Goal: Task Accomplishment & Management: Manage account settings

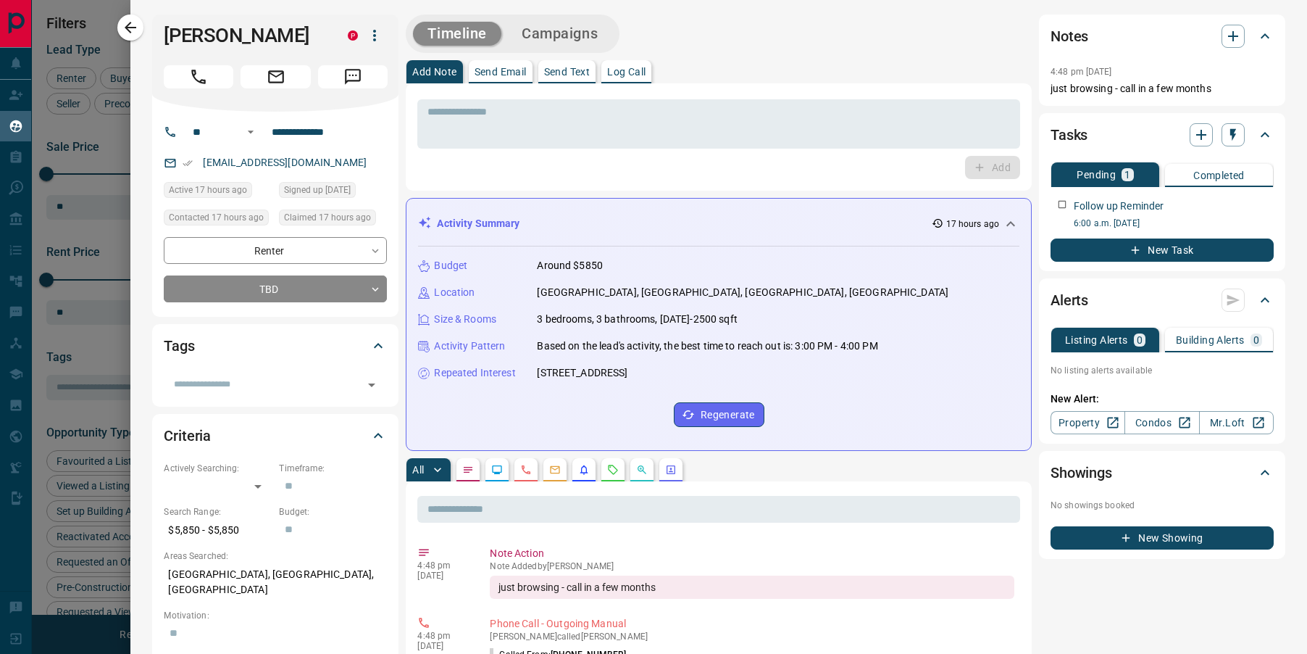
scroll to position [524, 1033]
click at [134, 37] on button "button" at bounding box center [130, 27] width 26 height 26
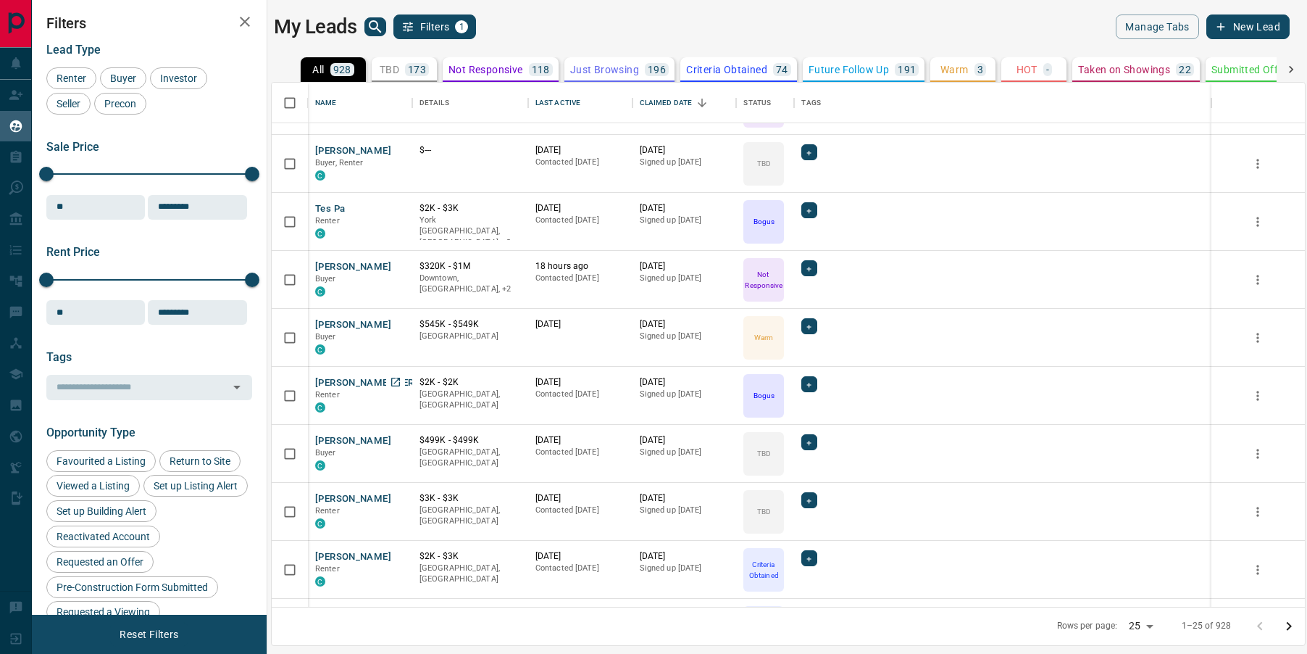
scroll to position [217, 0]
click at [343, 151] on button "[PERSON_NAME]" at bounding box center [353, 154] width 76 height 14
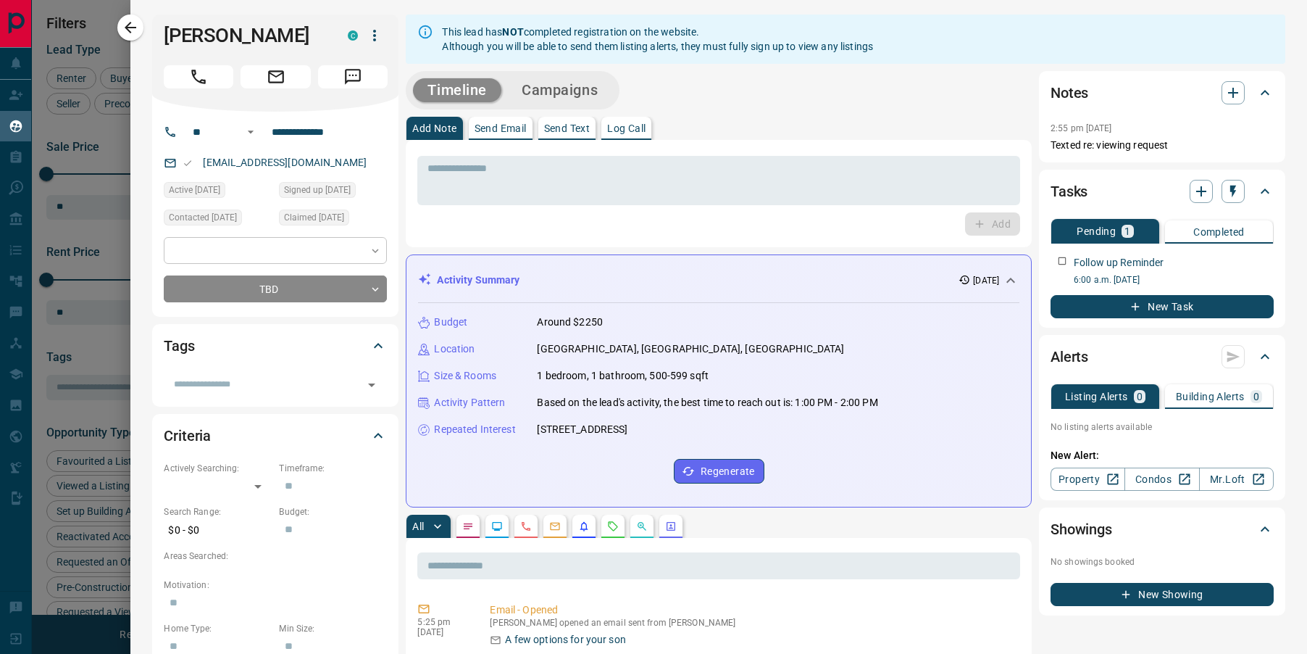
click at [371, 254] on body "Lead Transfers Claim Leads My Leads Tasks Opportunities Deals Campaigns Automat…" at bounding box center [653, 317] width 1307 height 635
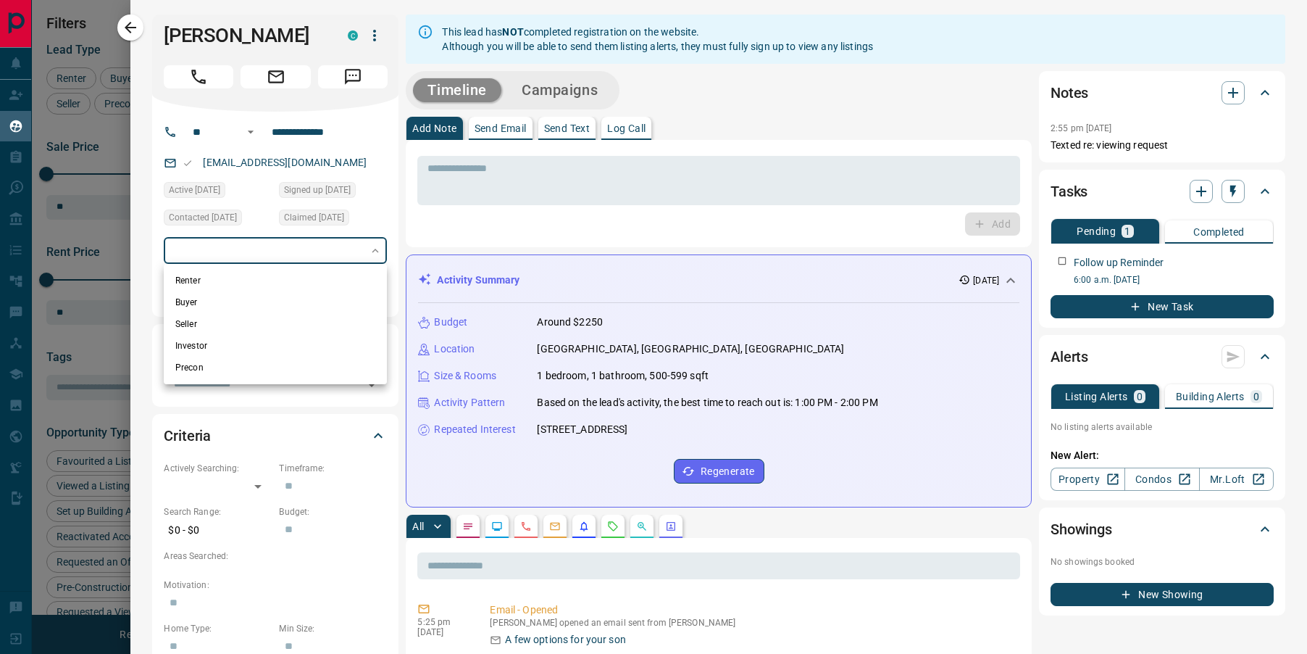
click at [217, 284] on li "Renter" at bounding box center [275, 281] width 223 height 22
type input "**********"
click at [142, 36] on div at bounding box center [653, 327] width 1307 height 654
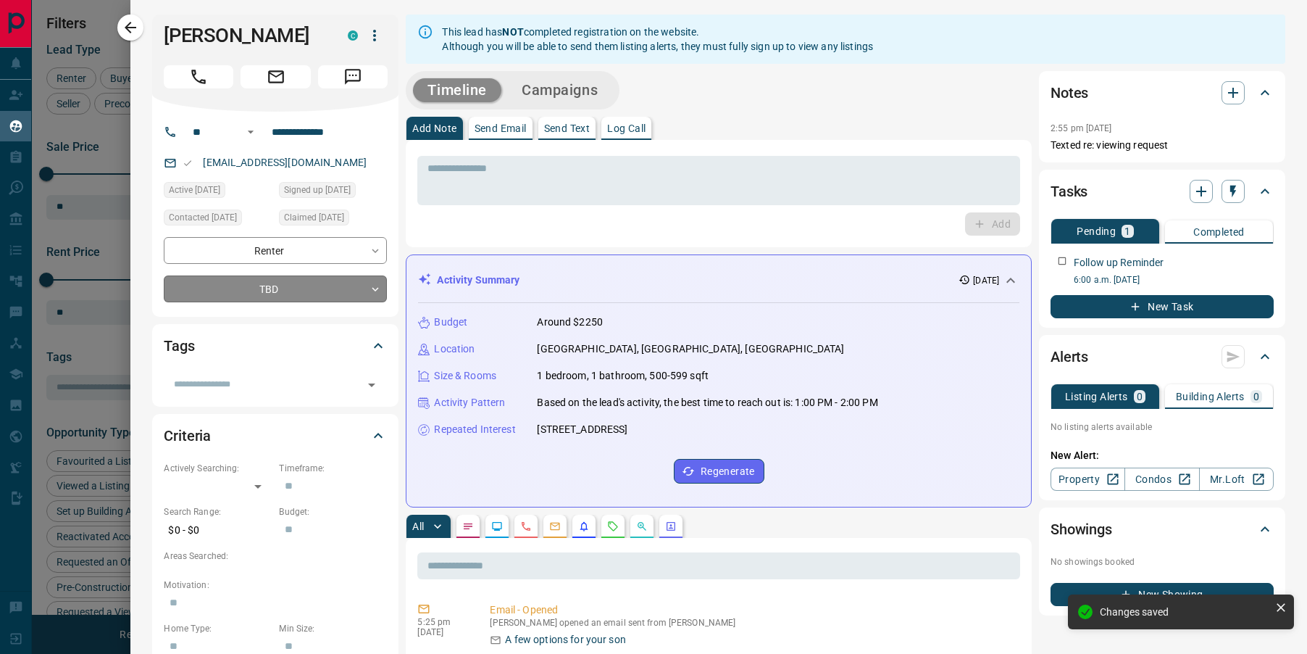
click at [231, 291] on body "Lead Transfers Claim Leads My Leads Tasks Opportunities Deals Campaigns Automat…" at bounding box center [653, 317] width 1307 height 635
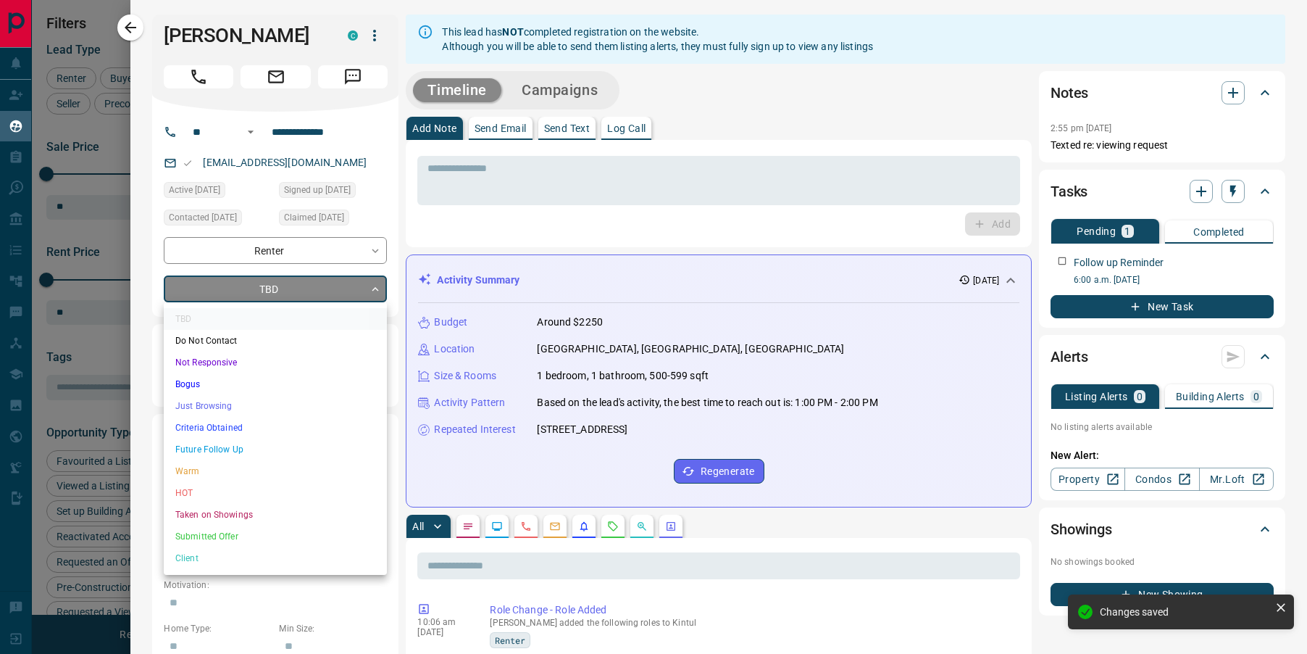
click at [179, 428] on li "Criteria Obtained" at bounding box center [275, 428] width 223 height 22
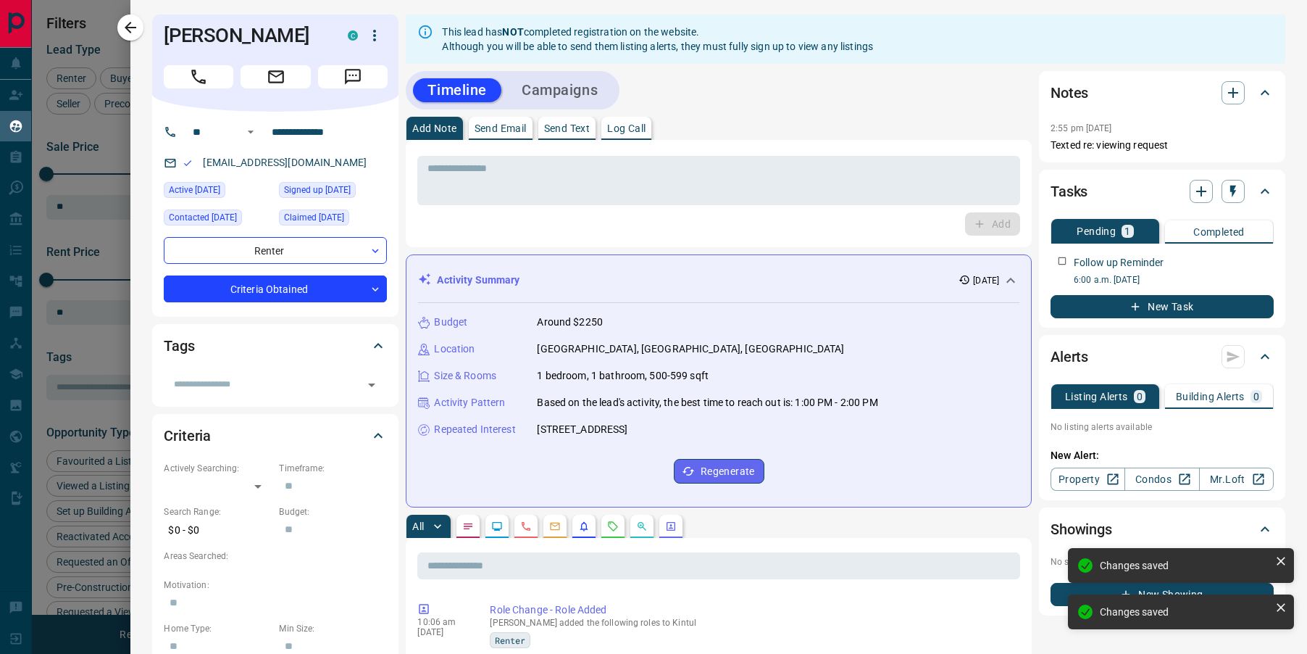
type input "*"
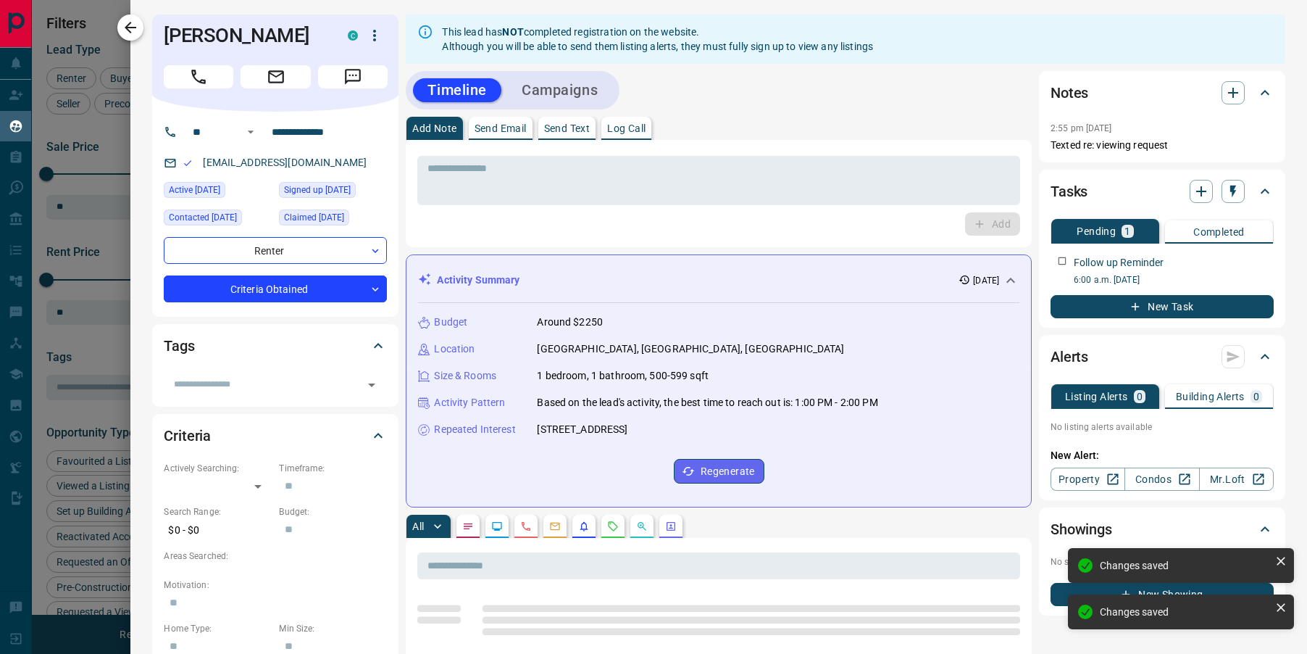
click at [127, 27] on icon "button" at bounding box center [131, 28] width 12 height 12
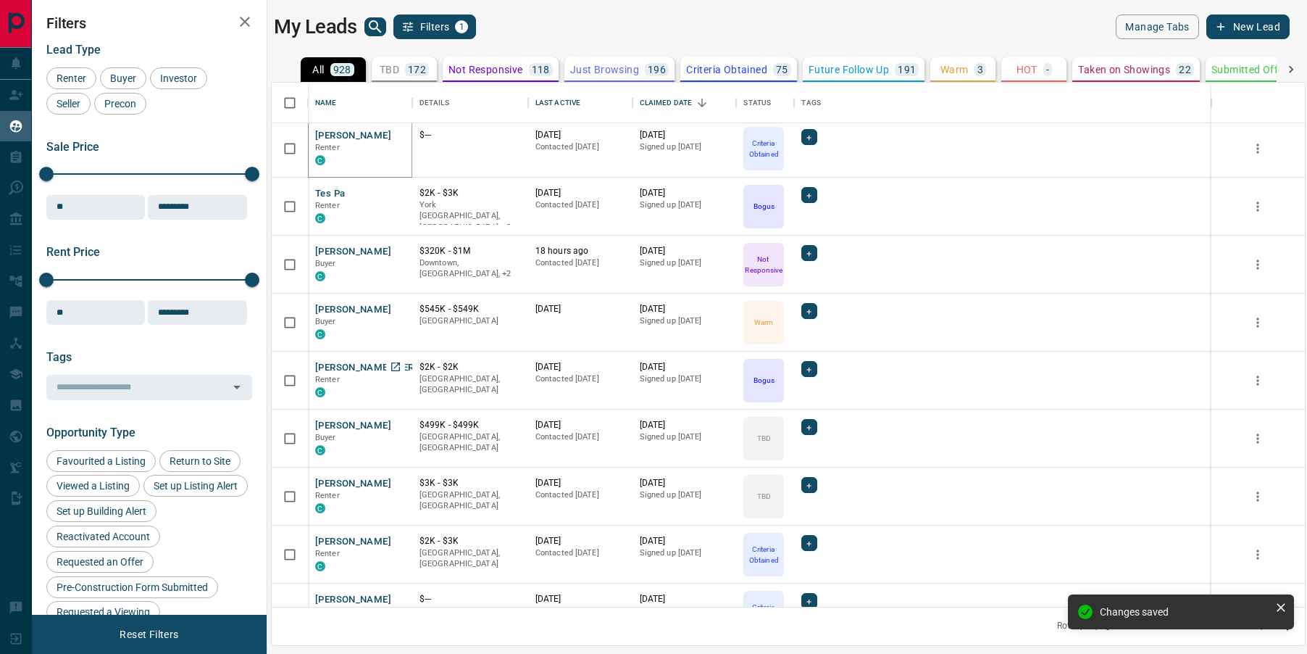
scroll to position [238, 0]
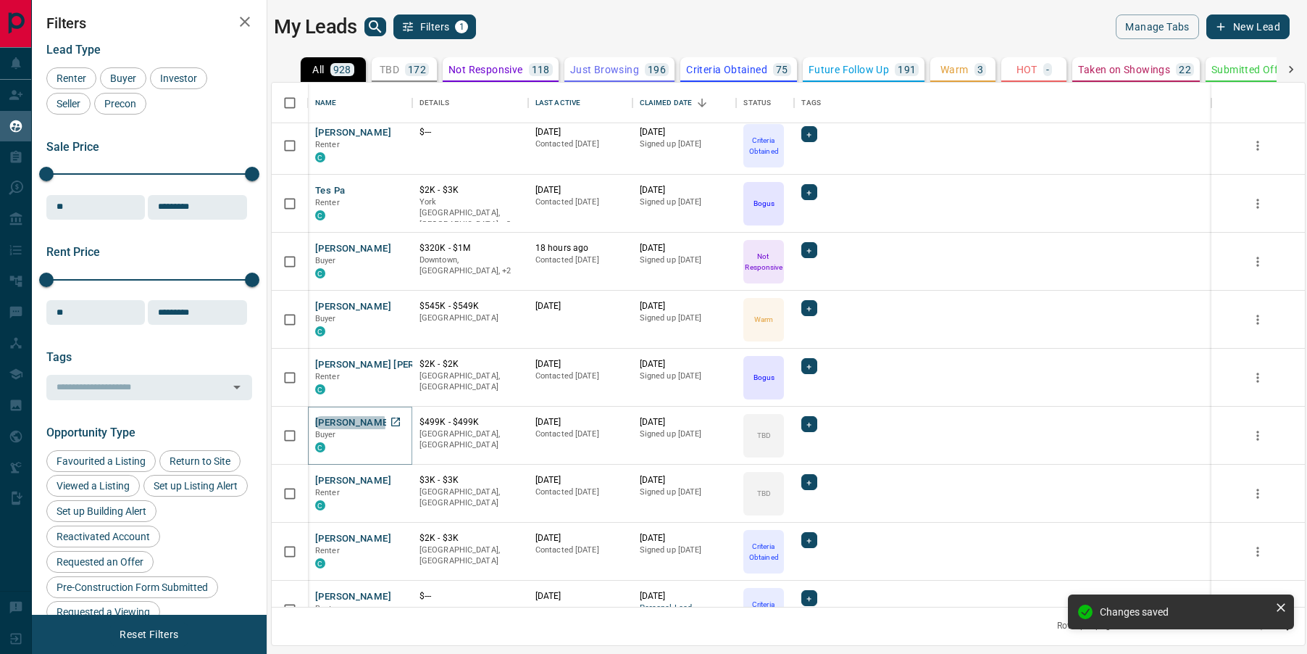
click at [349, 424] on button "[PERSON_NAME]" at bounding box center [353, 423] width 76 height 14
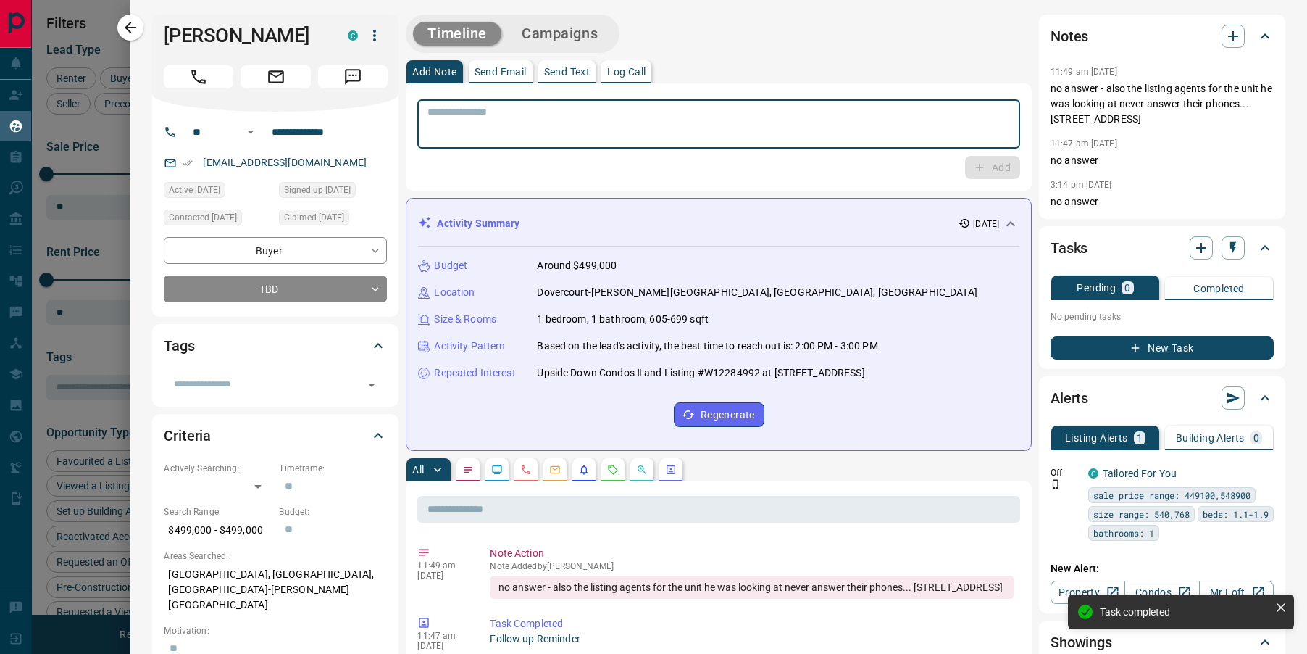
click at [743, 139] on textarea at bounding box center [718, 124] width 583 height 37
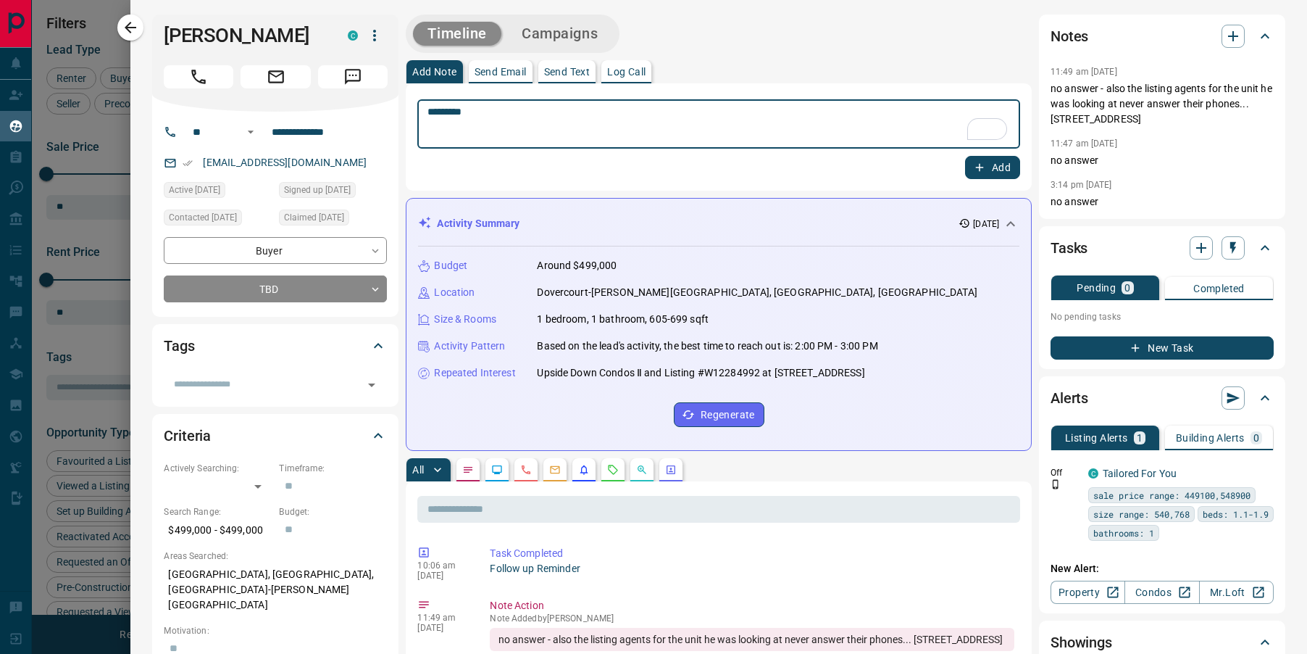
type textarea "*********"
click at [980, 172] on icon "button" at bounding box center [979, 167] width 13 height 13
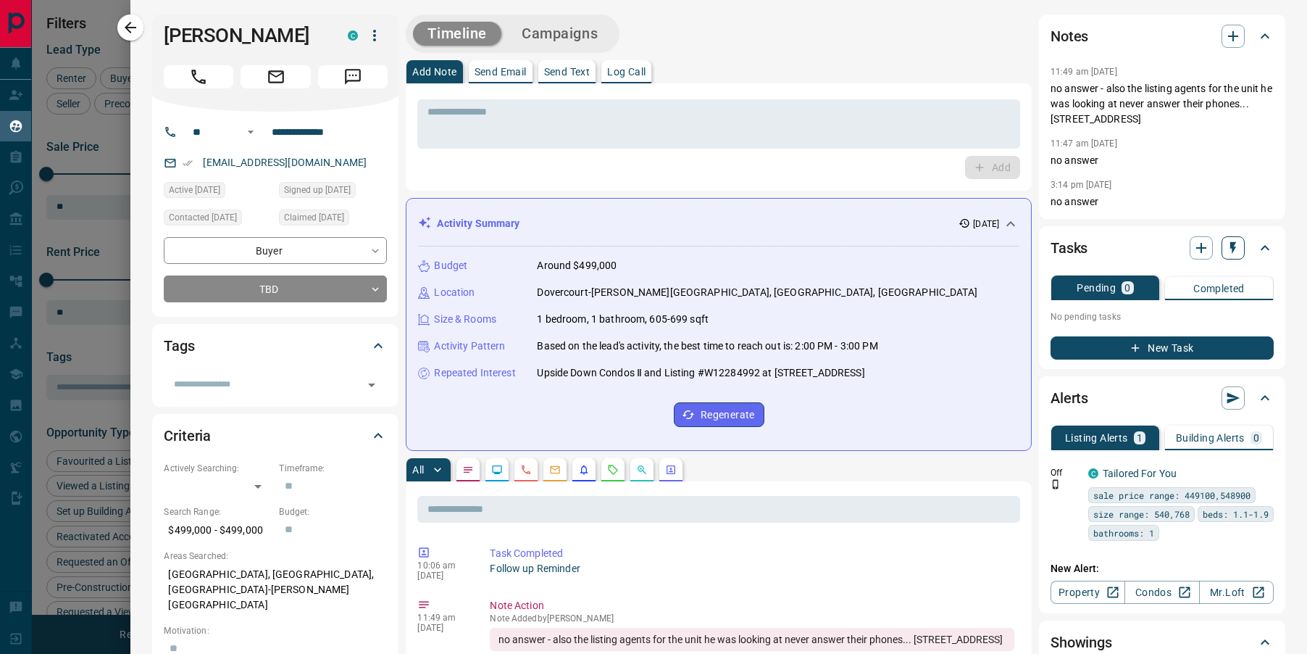
click at [1226, 247] on icon "button" at bounding box center [1233, 248] width 14 height 14
click at [1186, 293] on li "3 Day Follow-Up" at bounding box center [1196, 298] width 99 height 22
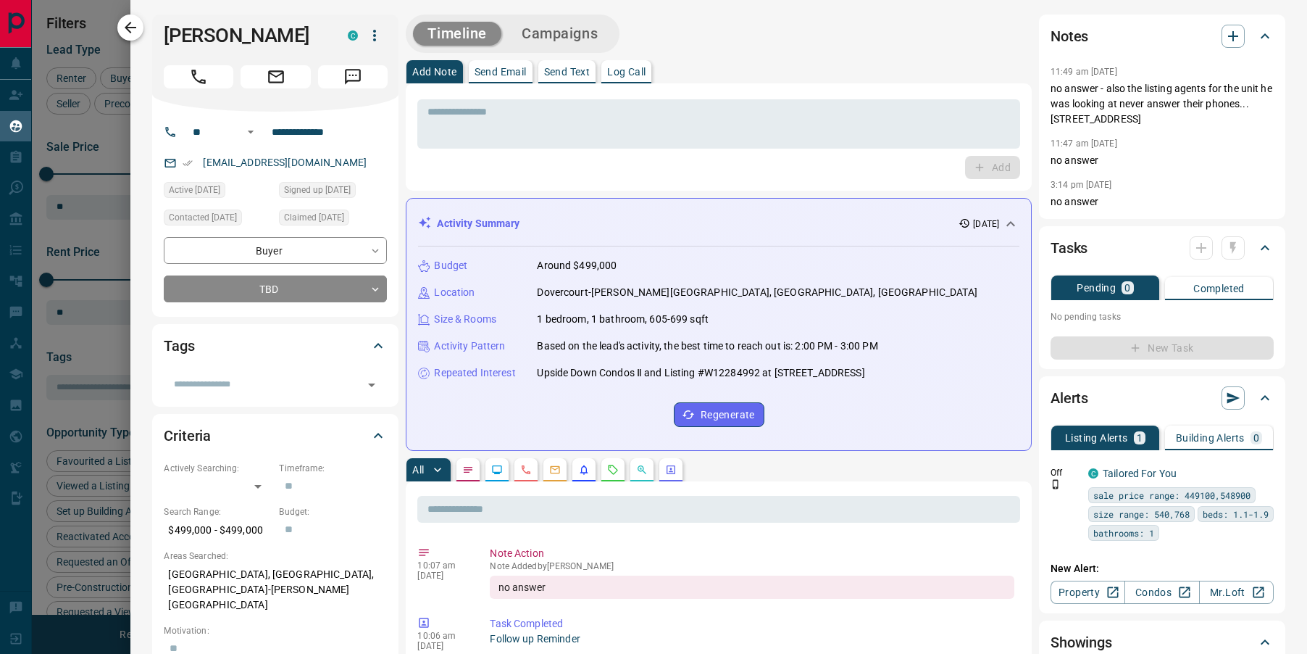
click at [129, 28] on icon "button" at bounding box center [130, 27] width 17 height 17
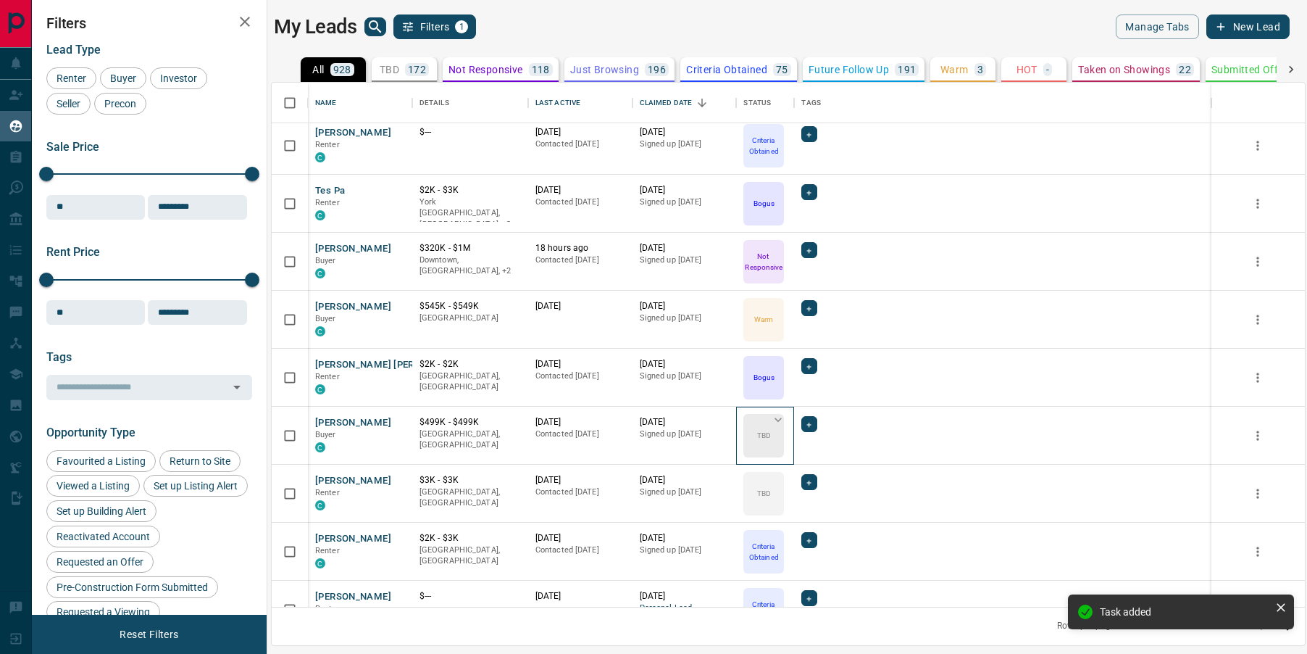
click at [778, 419] on icon at bounding box center [778, 419] width 14 height 14
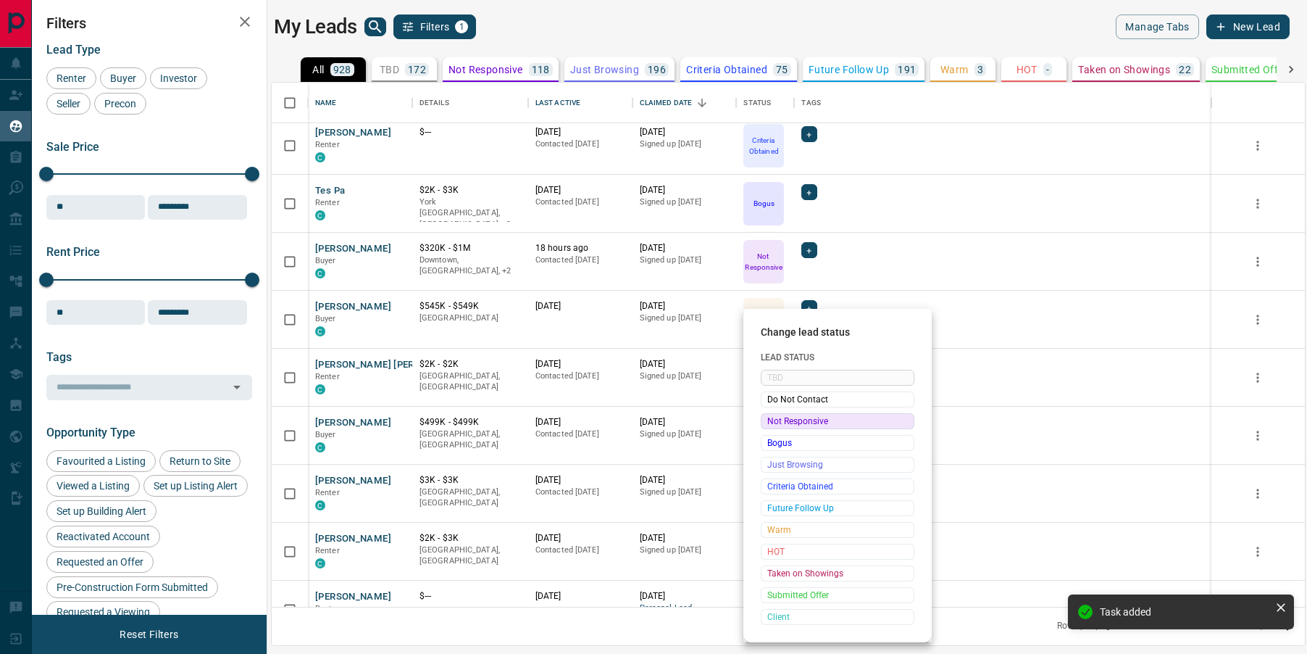
click at [788, 420] on span "Not Responsive" at bounding box center [837, 421] width 141 height 14
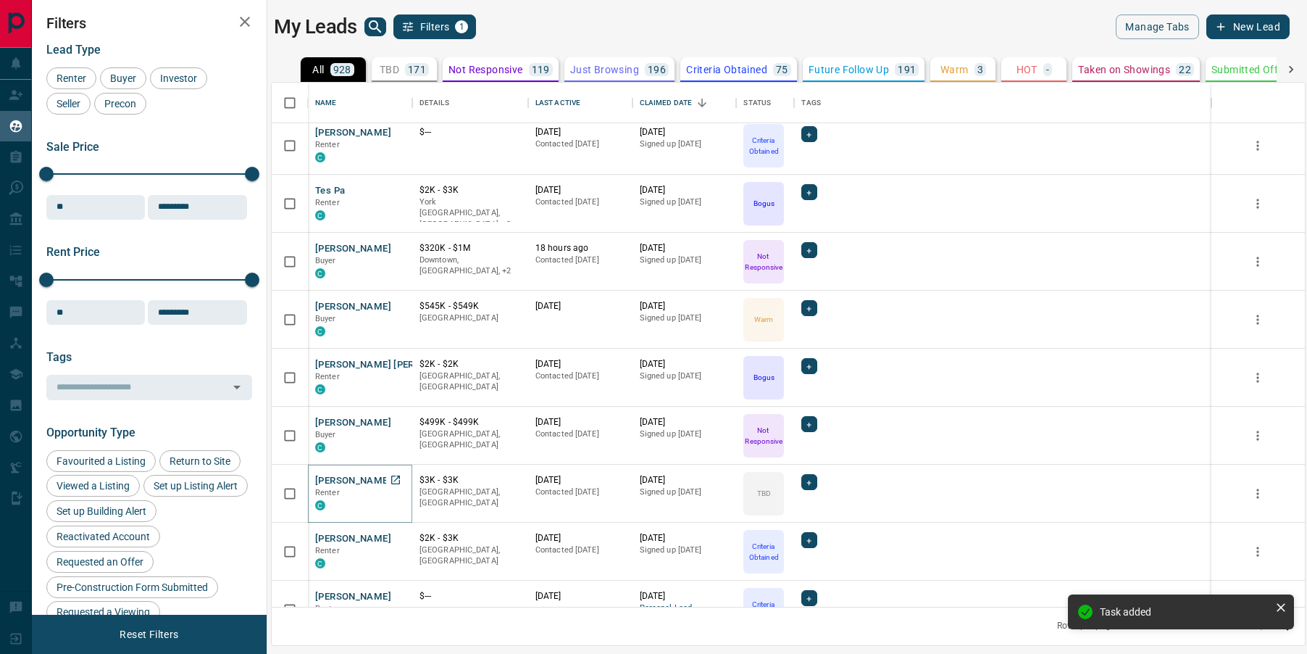
click at [358, 481] on button "[PERSON_NAME]" at bounding box center [353, 481] width 76 height 14
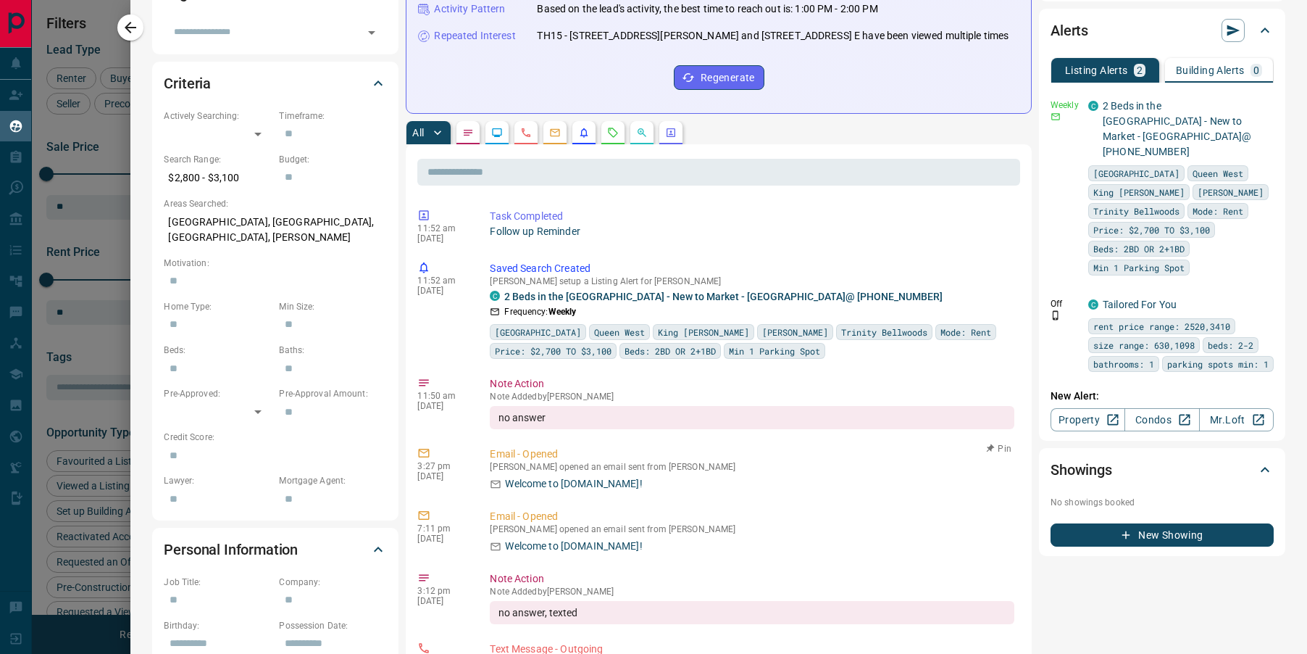
scroll to position [0, 0]
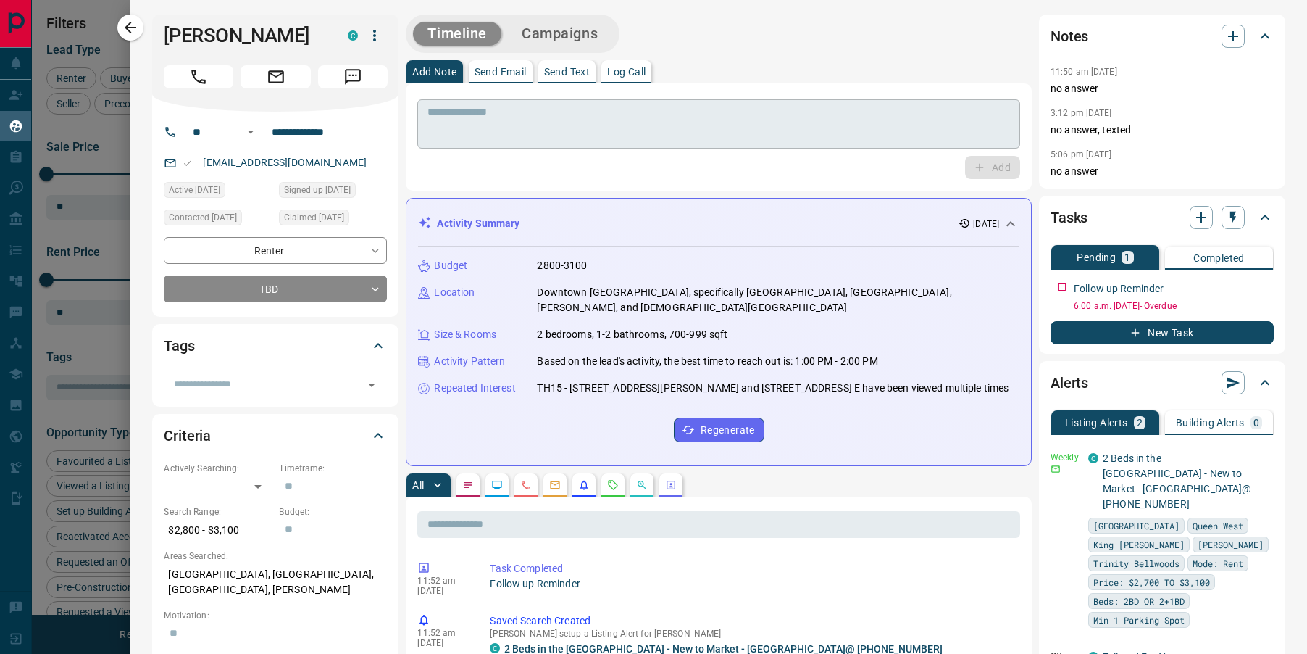
click at [504, 118] on textarea at bounding box center [718, 124] width 583 height 37
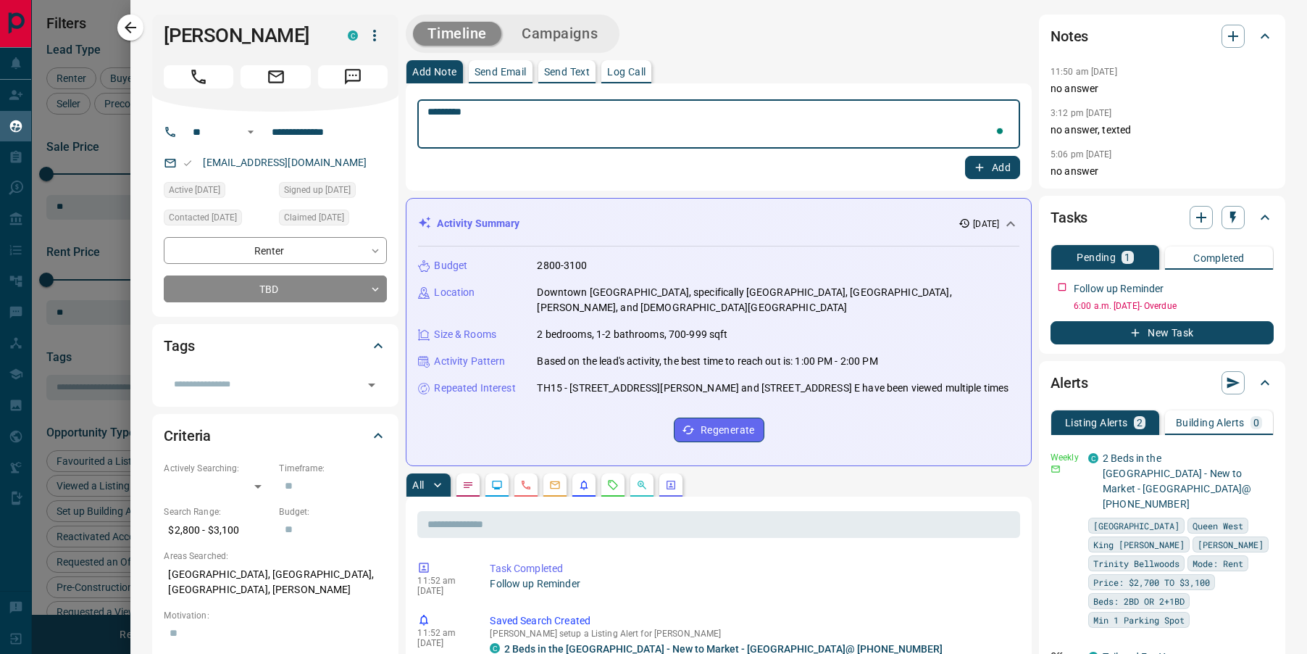
type textarea "*********"
click at [994, 165] on button "Add" at bounding box center [992, 167] width 55 height 23
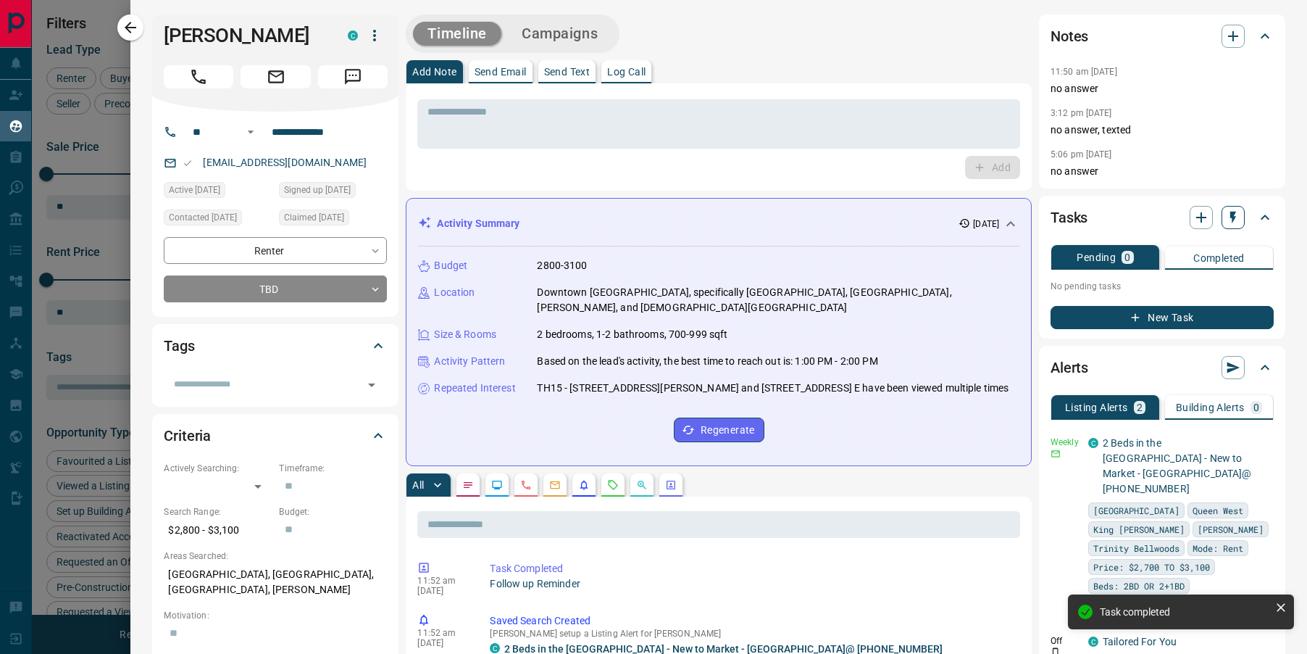
click at [1227, 219] on icon "button" at bounding box center [1233, 217] width 14 height 14
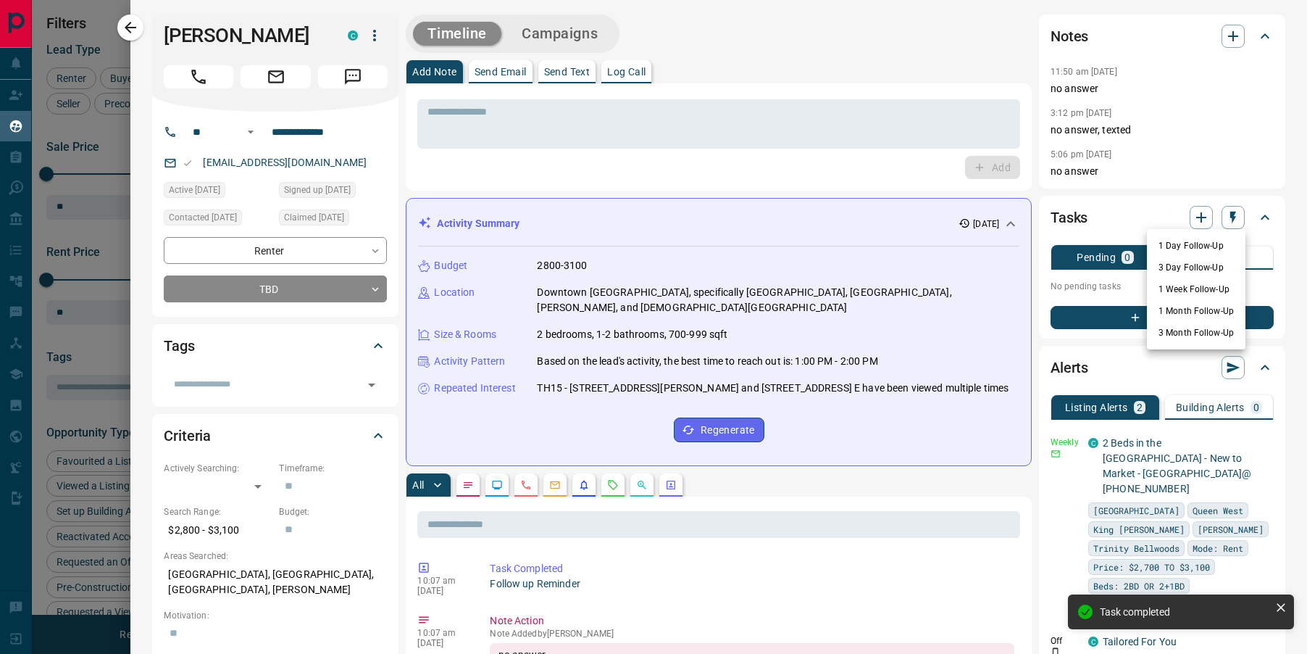
click at [1189, 264] on li "3 Day Follow-Up" at bounding box center [1196, 267] width 99 height 22
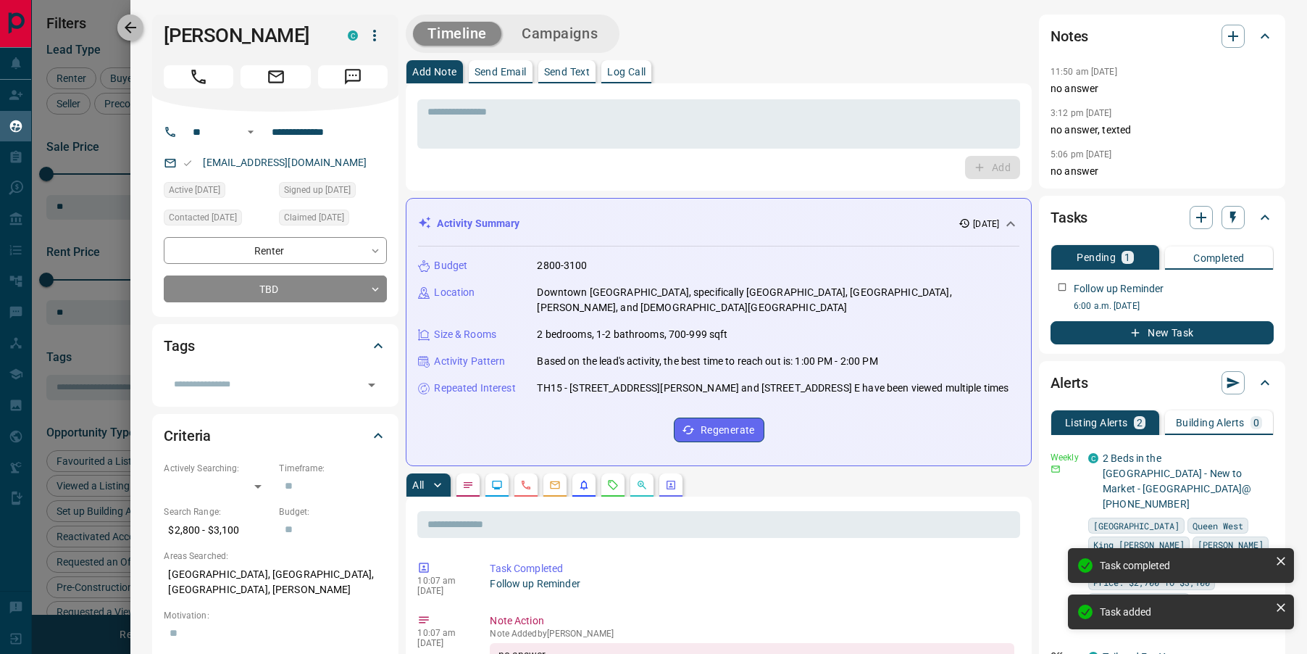
click at [139, 30] on button "button" at bounding box center [130, 27] width 26 height 26
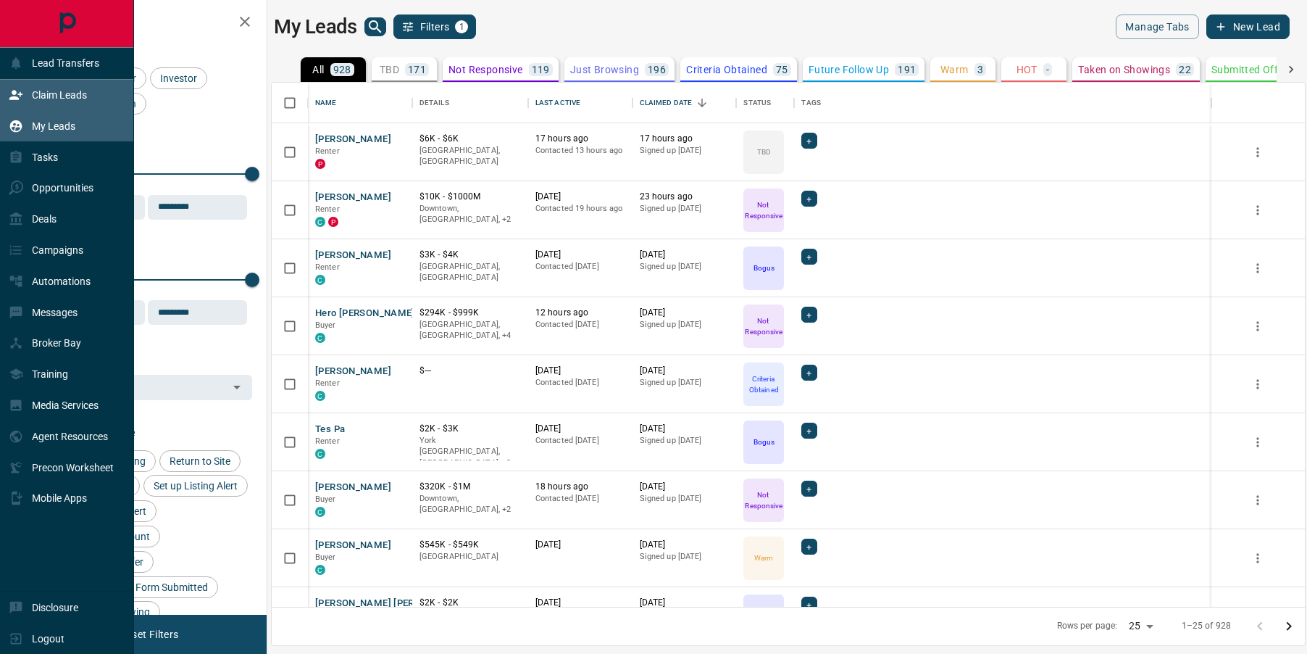
click at [19, 97] on icon at bounding box center [16, 95] width 14 height 14
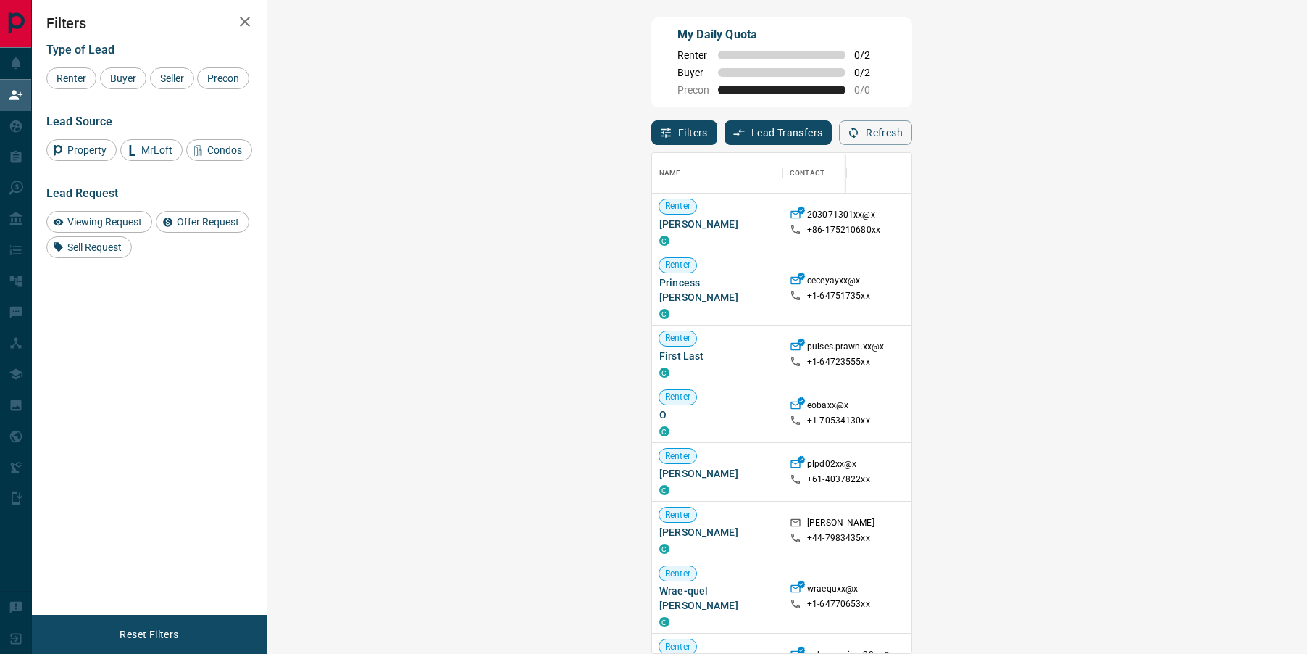
click at [912, 129] on button "Refresh" at bounding box center [875, 132] width 73 height 25
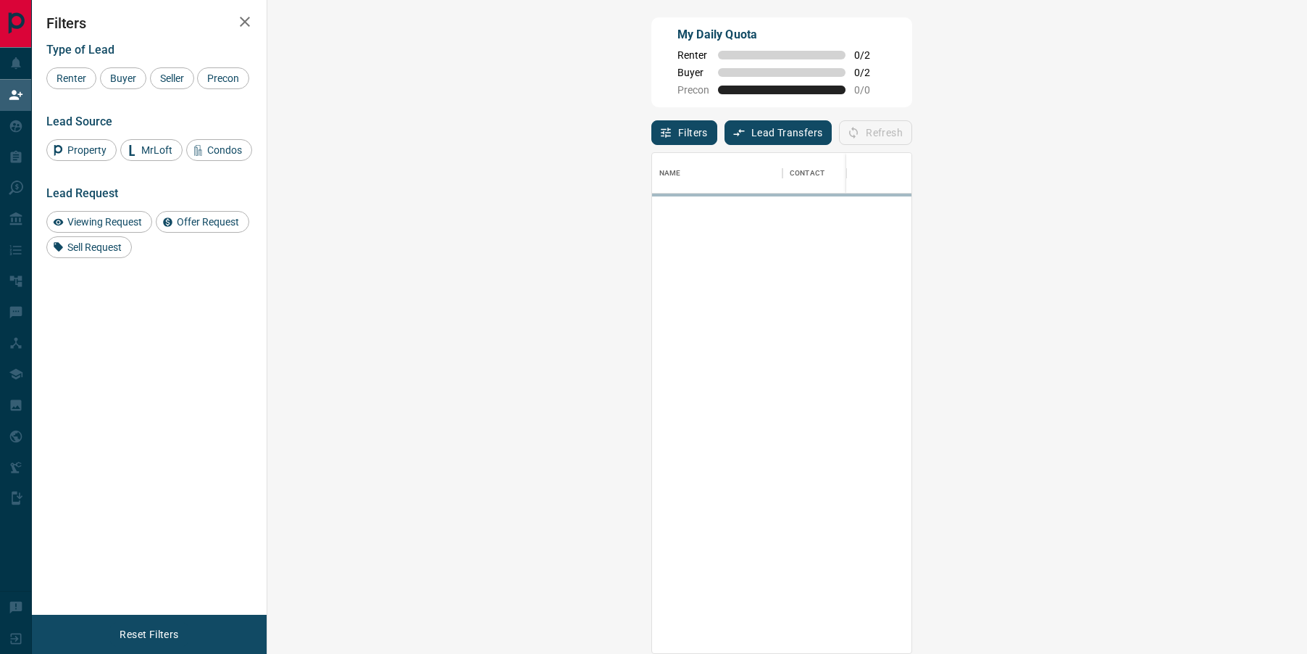
scroll to position [499, 1009]
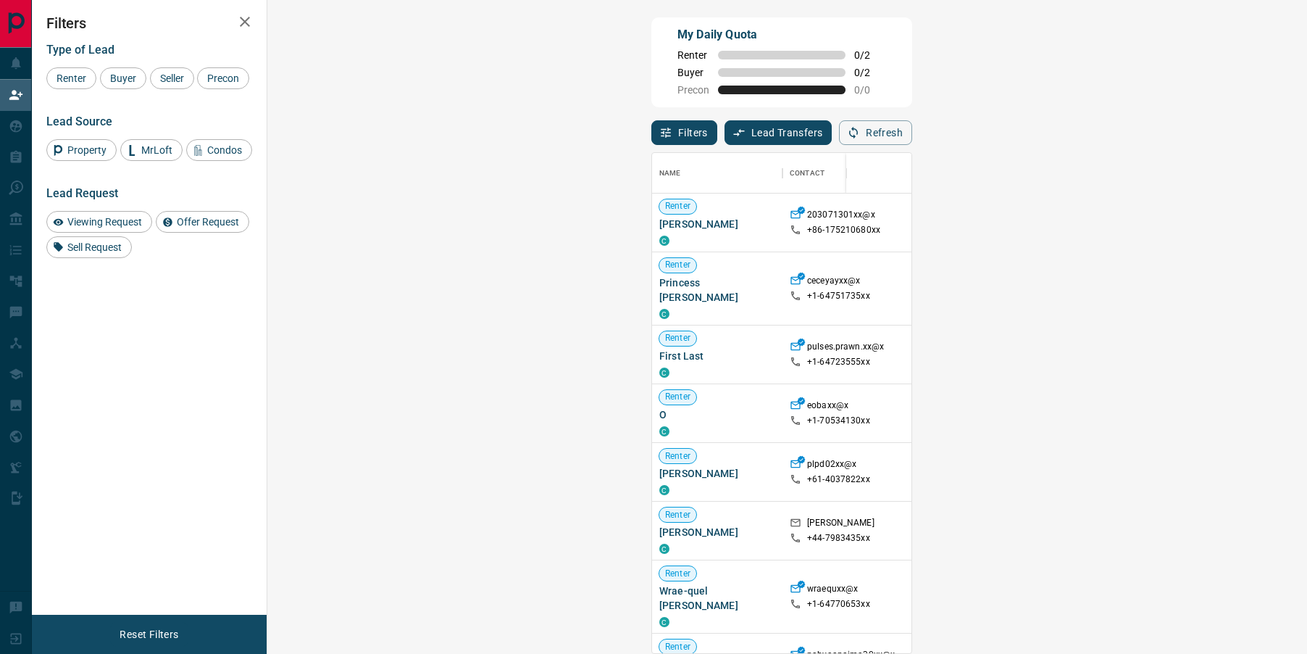
click at [912, 129] on button "Refresh" at bounding box center [875, 132] width 73 height 25
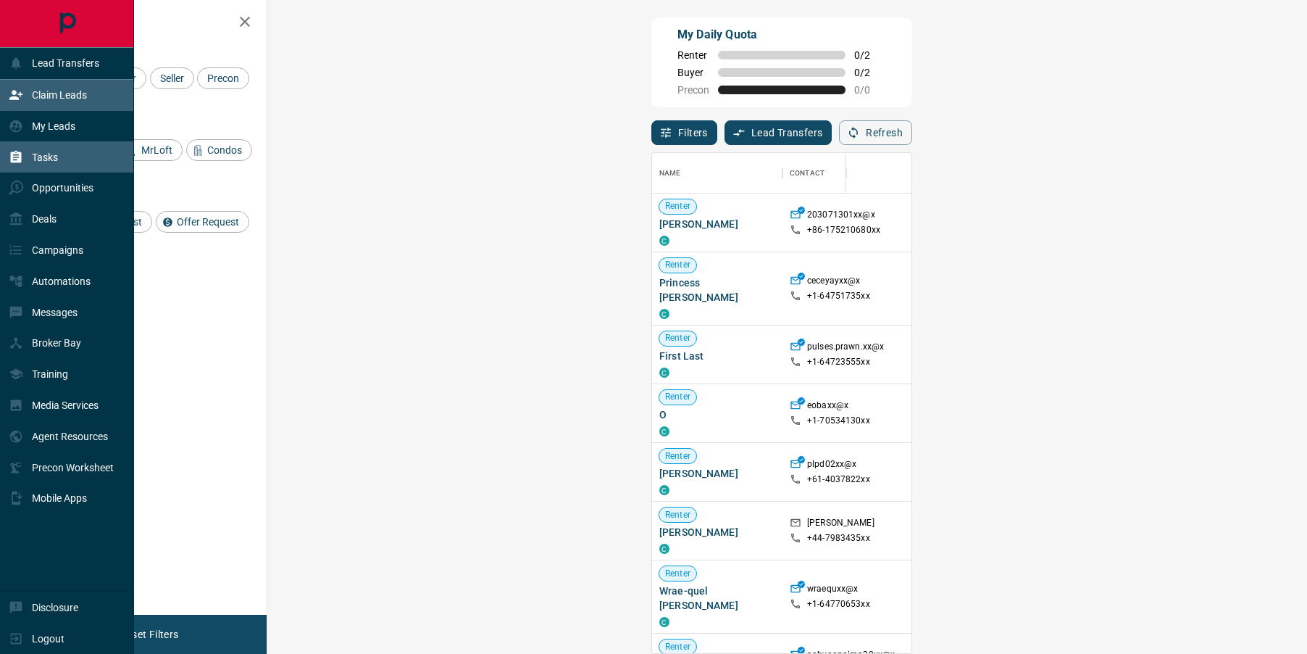
click at [21, 154] on icon at bounding box center [16, 157] width 11 height 12
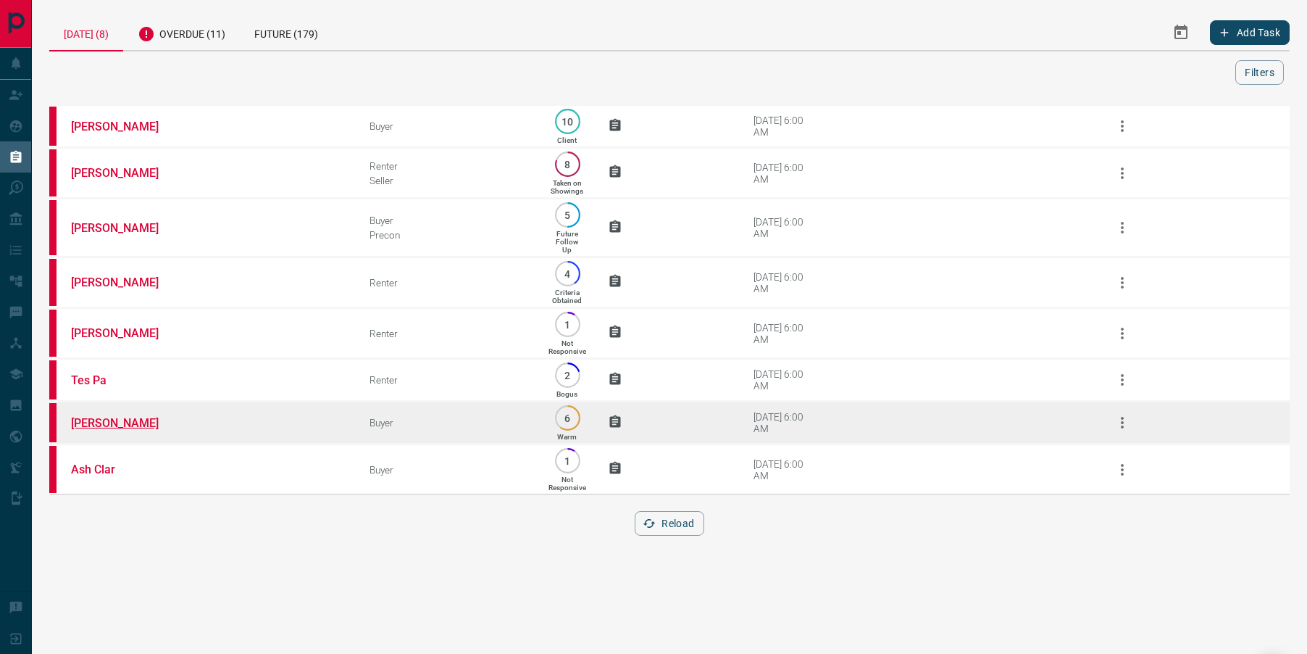
click at [91, 430] on link "[PERSON_NAME]" at bounding box center [125, 423] width 109 height 14
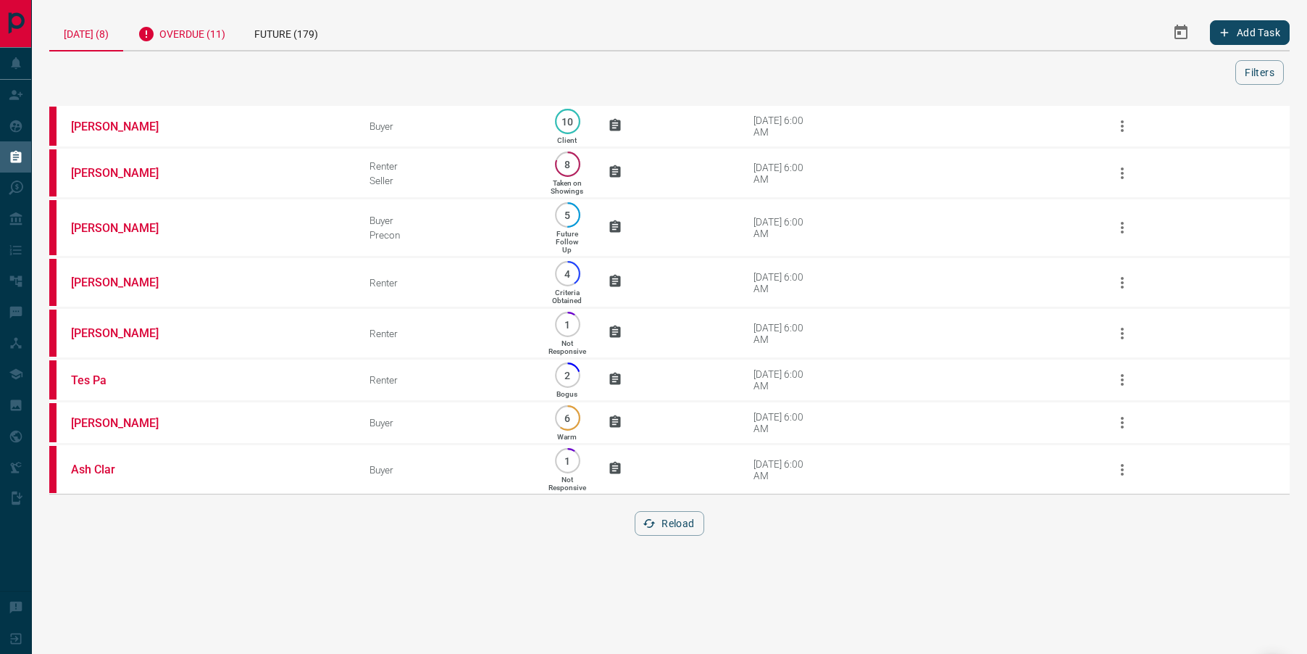
click at [201, 30] on div "Overdue (11)" at bounding box center [181, 32] width 117 height 36
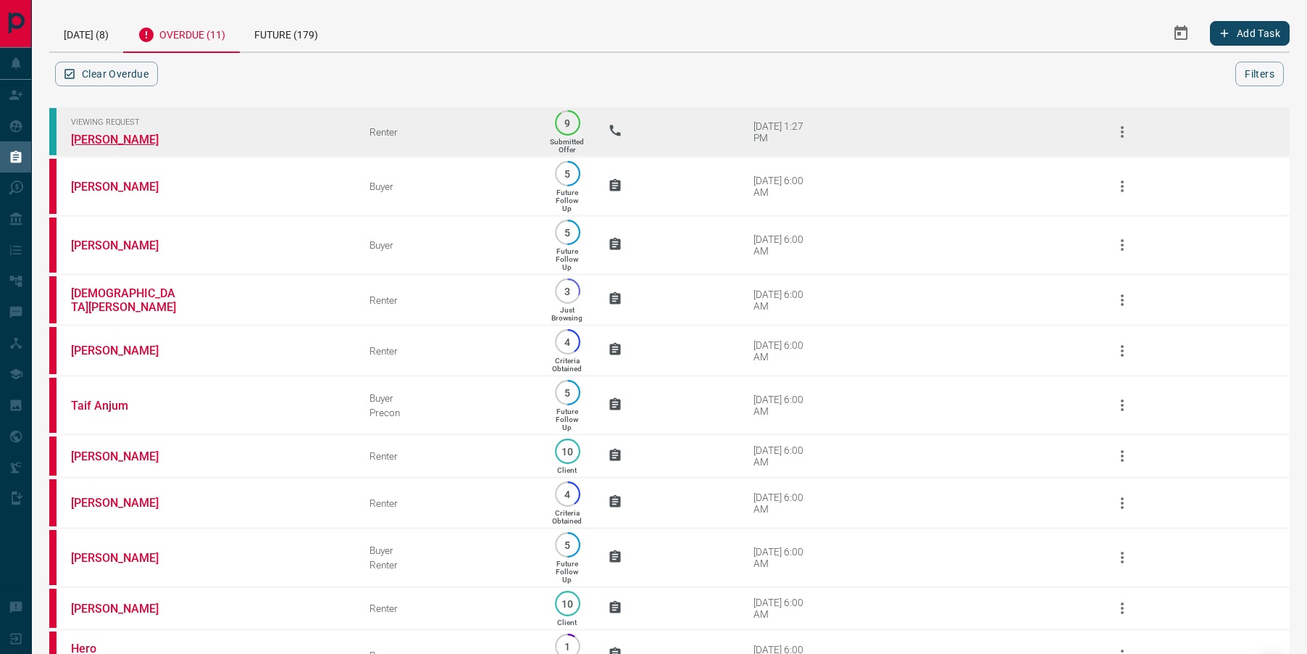
click at [104, 133] on link "[PERSON_NAME]" at bounding box center [125, 140] width 109 height 14
